Goal: Book appointment/travel/reservation

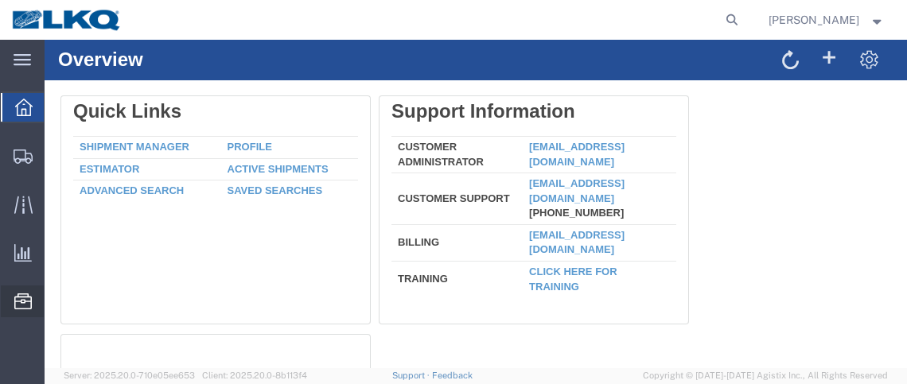
click at [0, 0] on span "Saved Searches" at bounding box center [0, 0] width 0 height 0
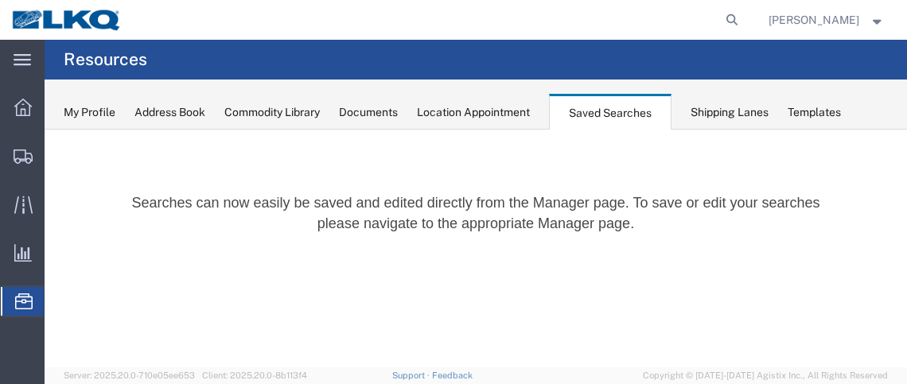
click at [471, 109] on div "Location Appointment" at bounding box center [473, 112] width 113 height 17
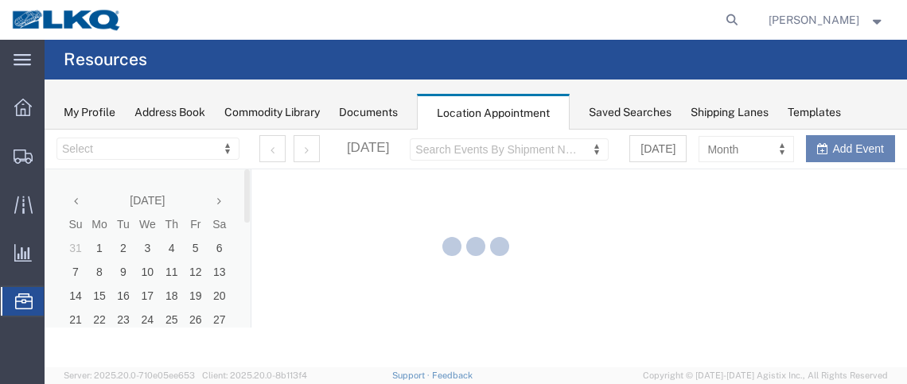
select select "28716"
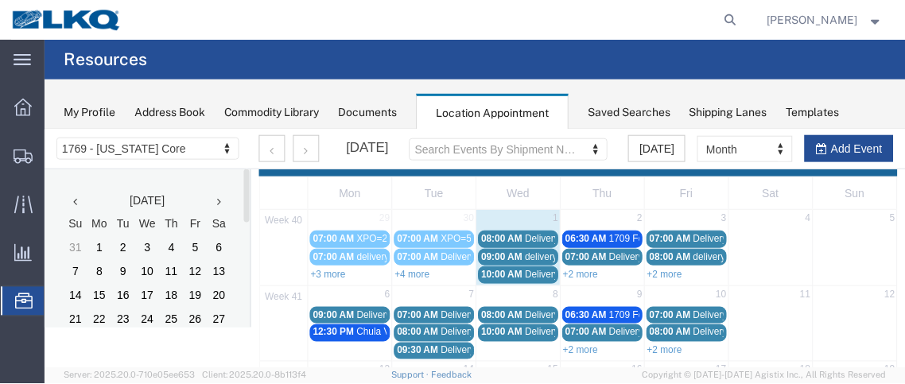
scroll to position [27, 0]
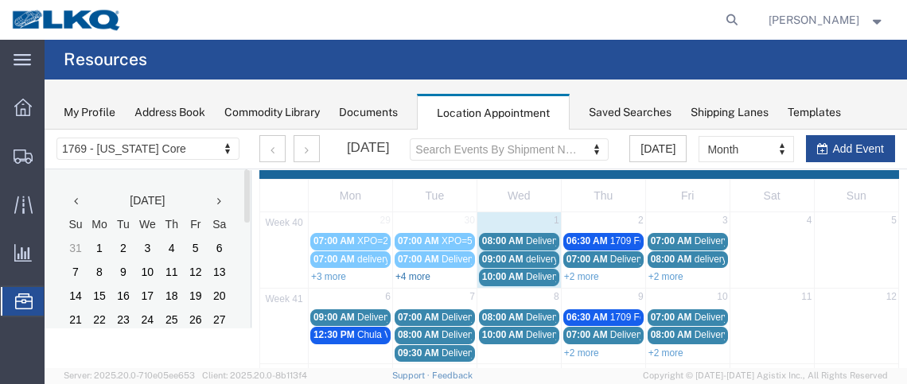
click at [404, 276] on link "+4 more" at bounding box center [412, 276] width 35 height 11
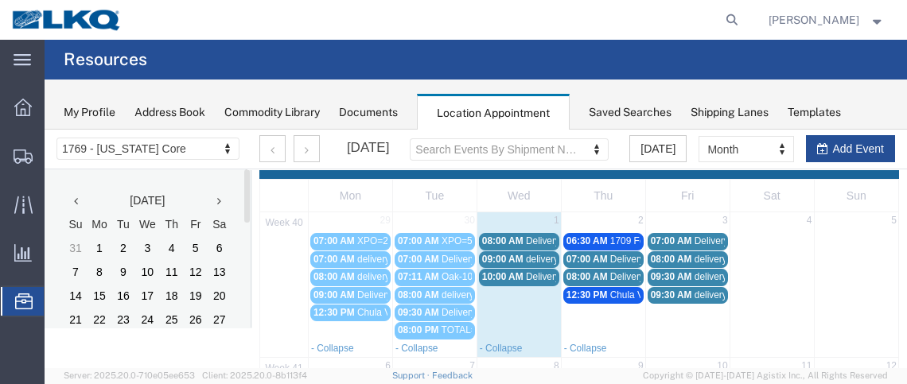
click at [667, 255] on span "08:00 AM" at bounding box center [671, 259] width 41 height 11
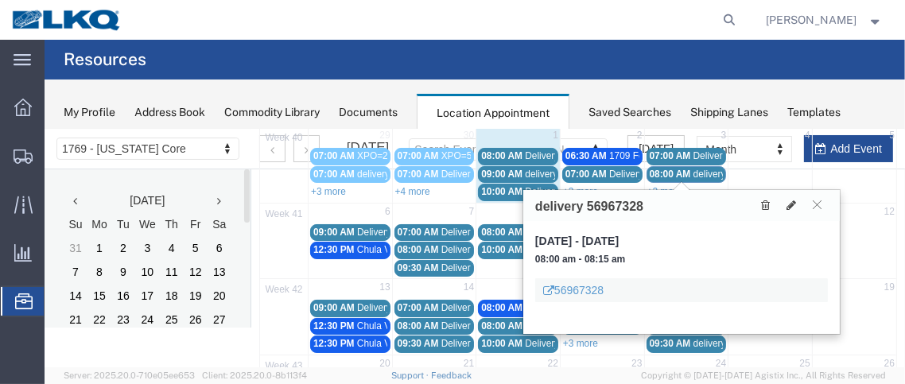
scroll to position [119, 0]
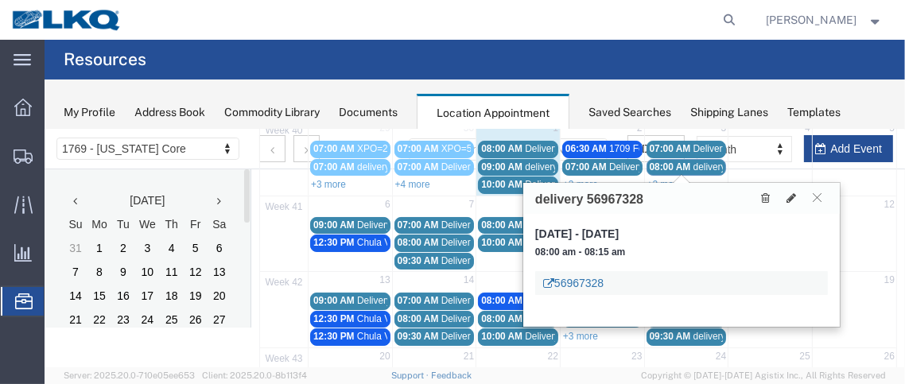
click at [585, 276] on link "56967328" at bounding box center [572, 282] width 60 height 16
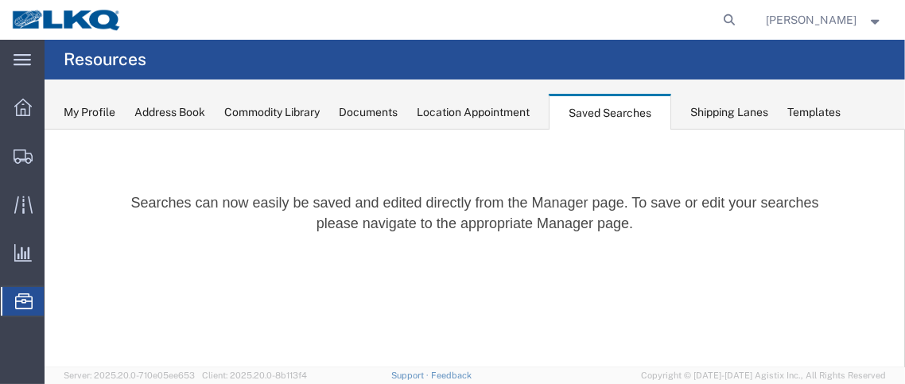
click at [454, 113] on div "Location Appointment" at bounding box center [473, 112] width 113 height 17
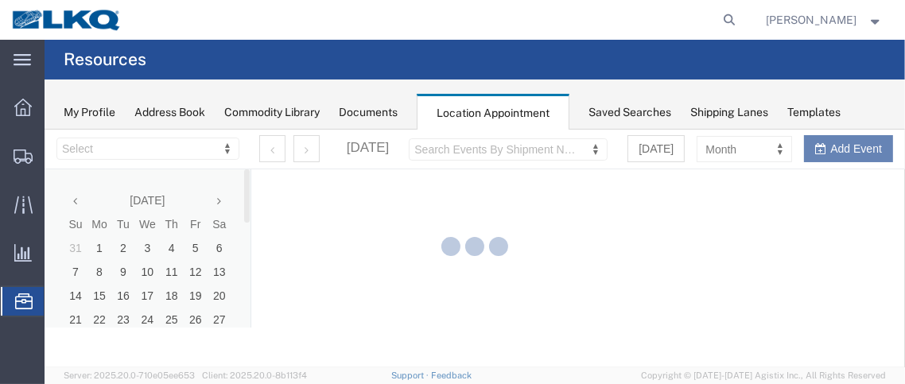
select select "28716"
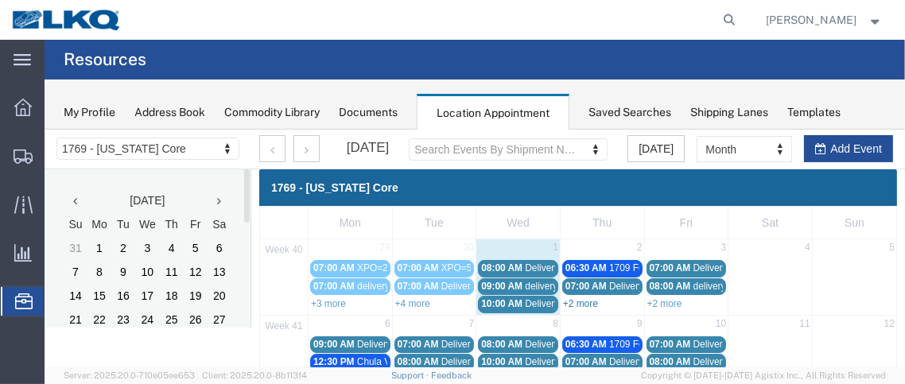
click at [585, 302] on link "+2 more" at bounding box center [579, 302] width 35 height 11
